Goal: Navigation & Orientation: Find specific page/section

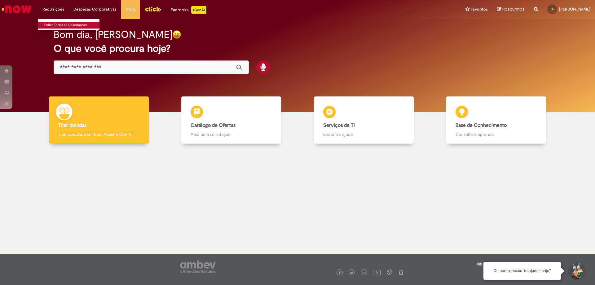
click at [54, 24] on body "Pular para o conteúdo da página Requisições Exibir Todas as Solicitações Requis…" at bounding box center [297, 142] width 595 height 285
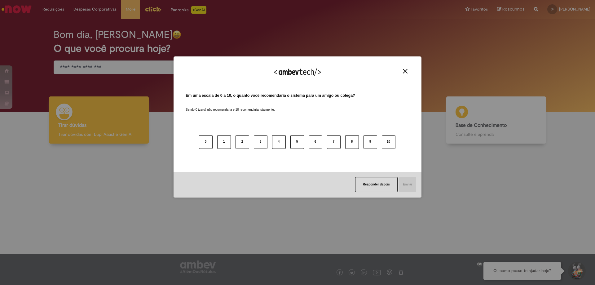
click at [405, 72] on img "Close" at bounding box center [405, 71] width 5 height 5
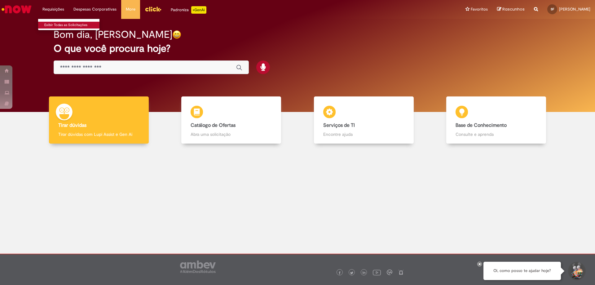
click at [58, 24] on link "Exibir Todas as Solicitações" at bounding box center [72, 25] width 68 height 7
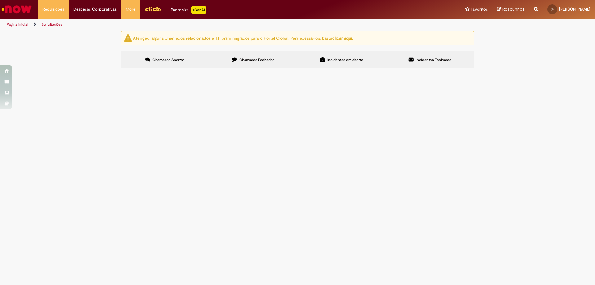
click at [22, 10] on img "Ir para a Homepage" at bounding box center [17, 9] width 32 height 12
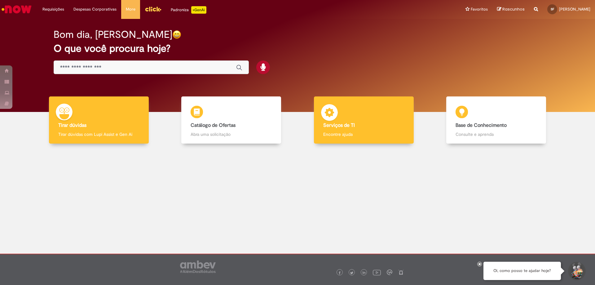
click at [384, 116] on div "Serviços de TI Serviços de TI Encontre ajuda" at bounding box center [364, 119] width 100 height 47
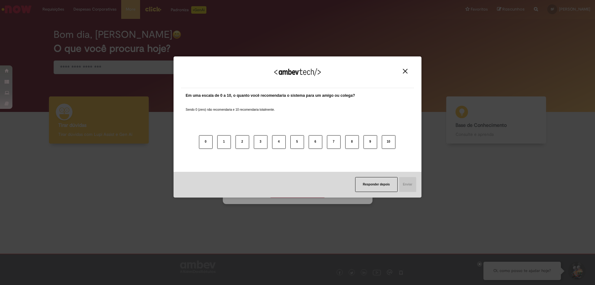
click at [405, 72] on img "Close" at bounding box center [405, 71] width 5 height 5
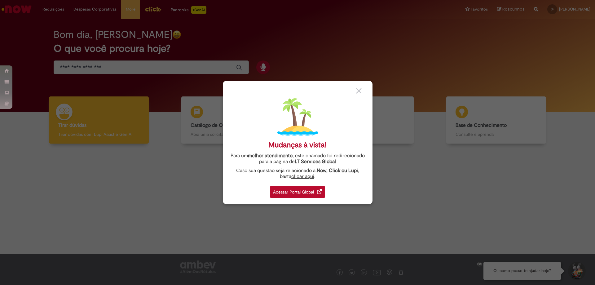
click at [281, 191] on div "Acessar Portal Global" at bounding box center [297, 192] width 55 height 12
